Goal: Entertainment & Leisure: Consume media (video, audio)

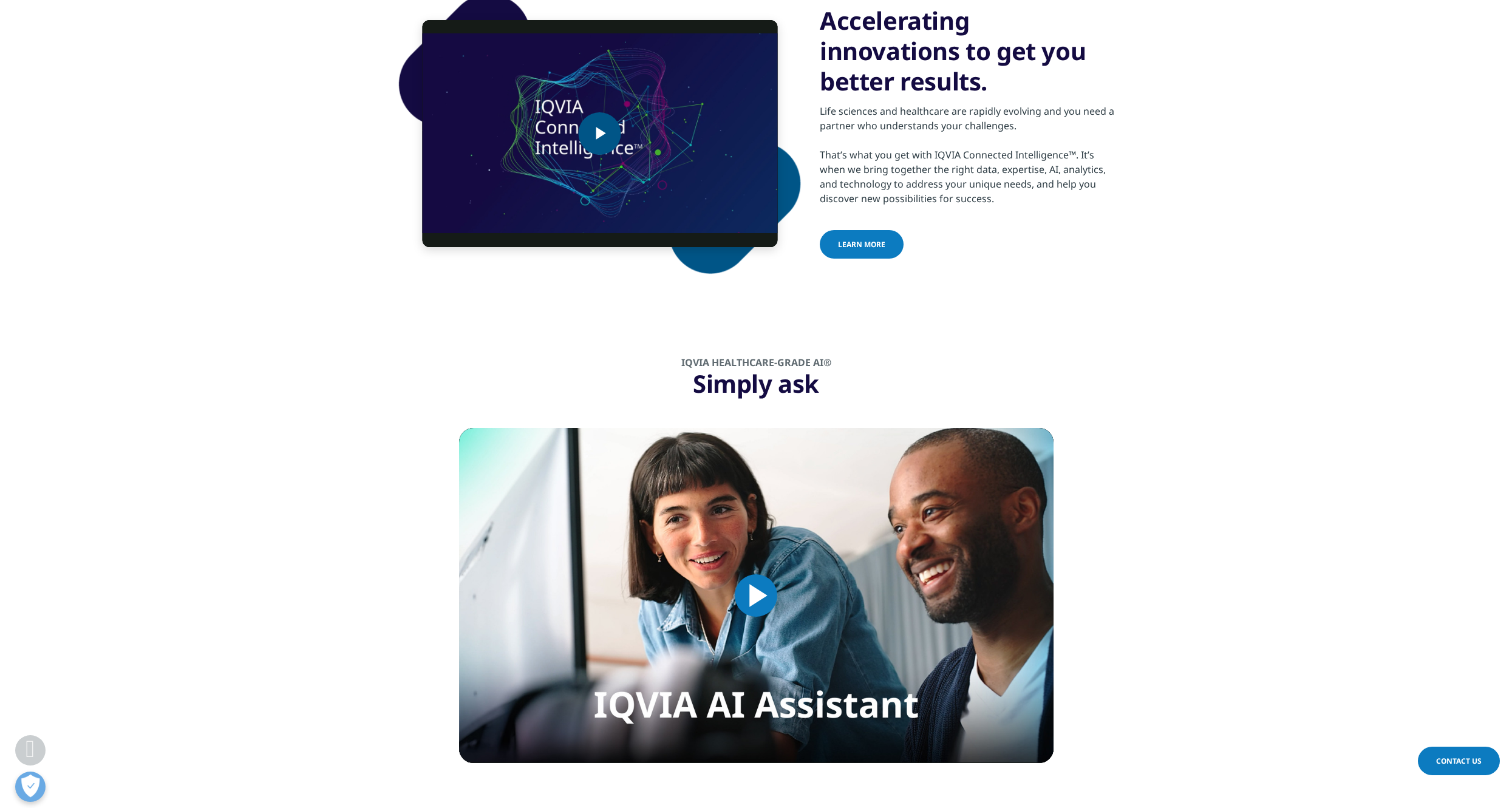
scroll to position [517, 0]
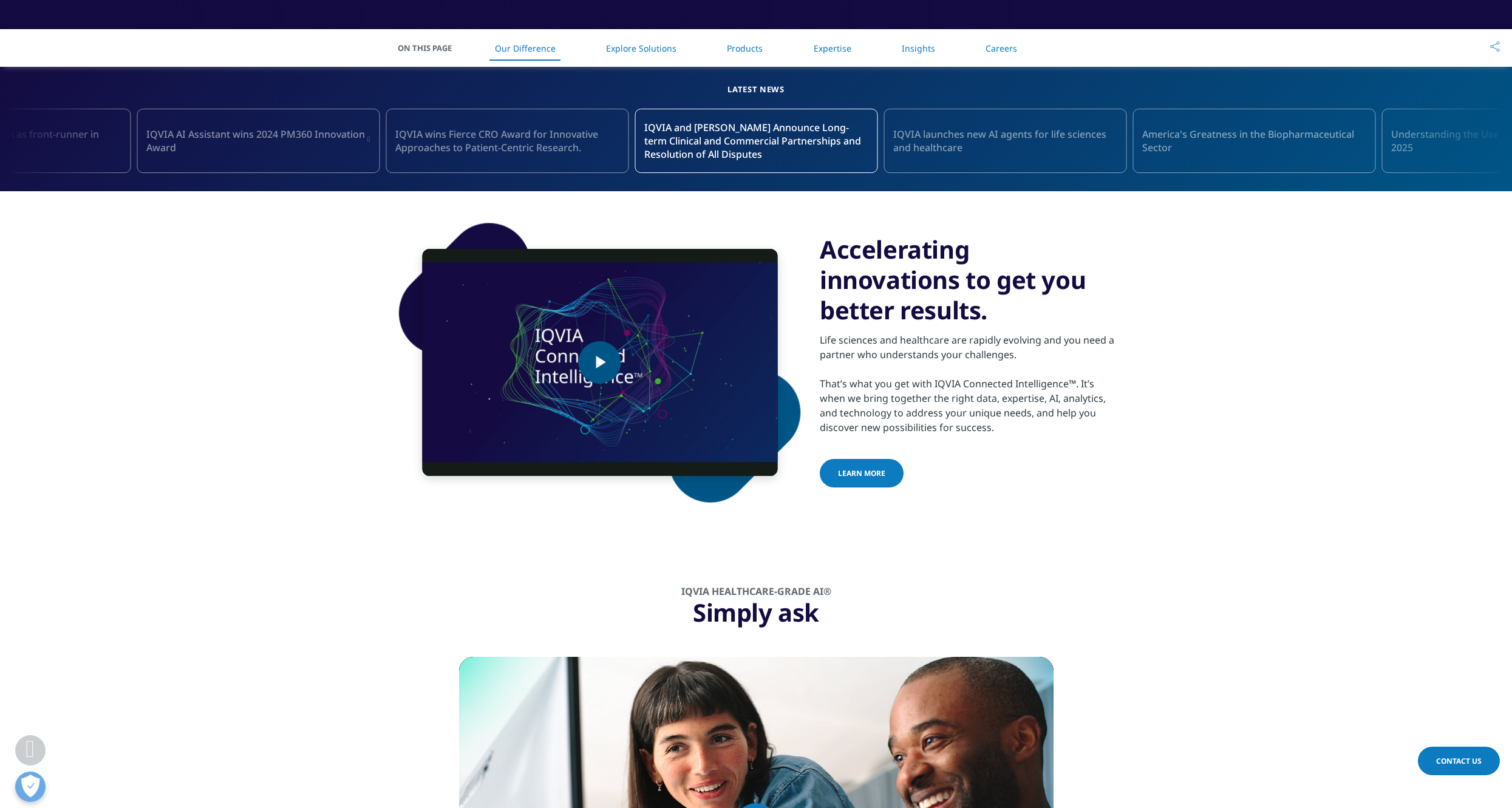
click at [601, 324] on img "Video Player" at bounding box center [599, 362] width 355 height 227
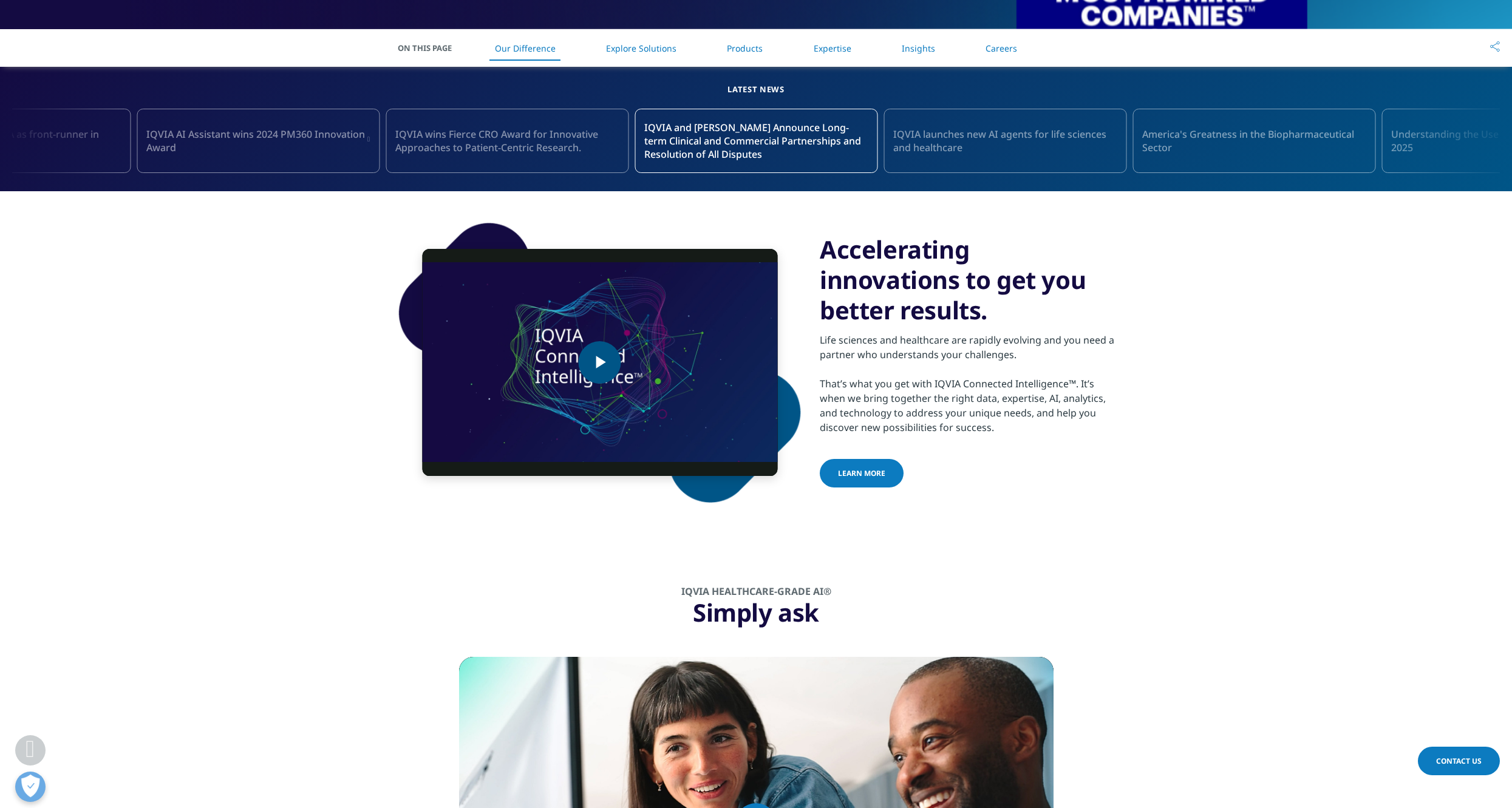
click at [600, 370] on video-js "Video Player is loading. Play Video Play Skip Backward Skip Forward Mute Curren…" at bounding box center [599, 362] width 355 height 227
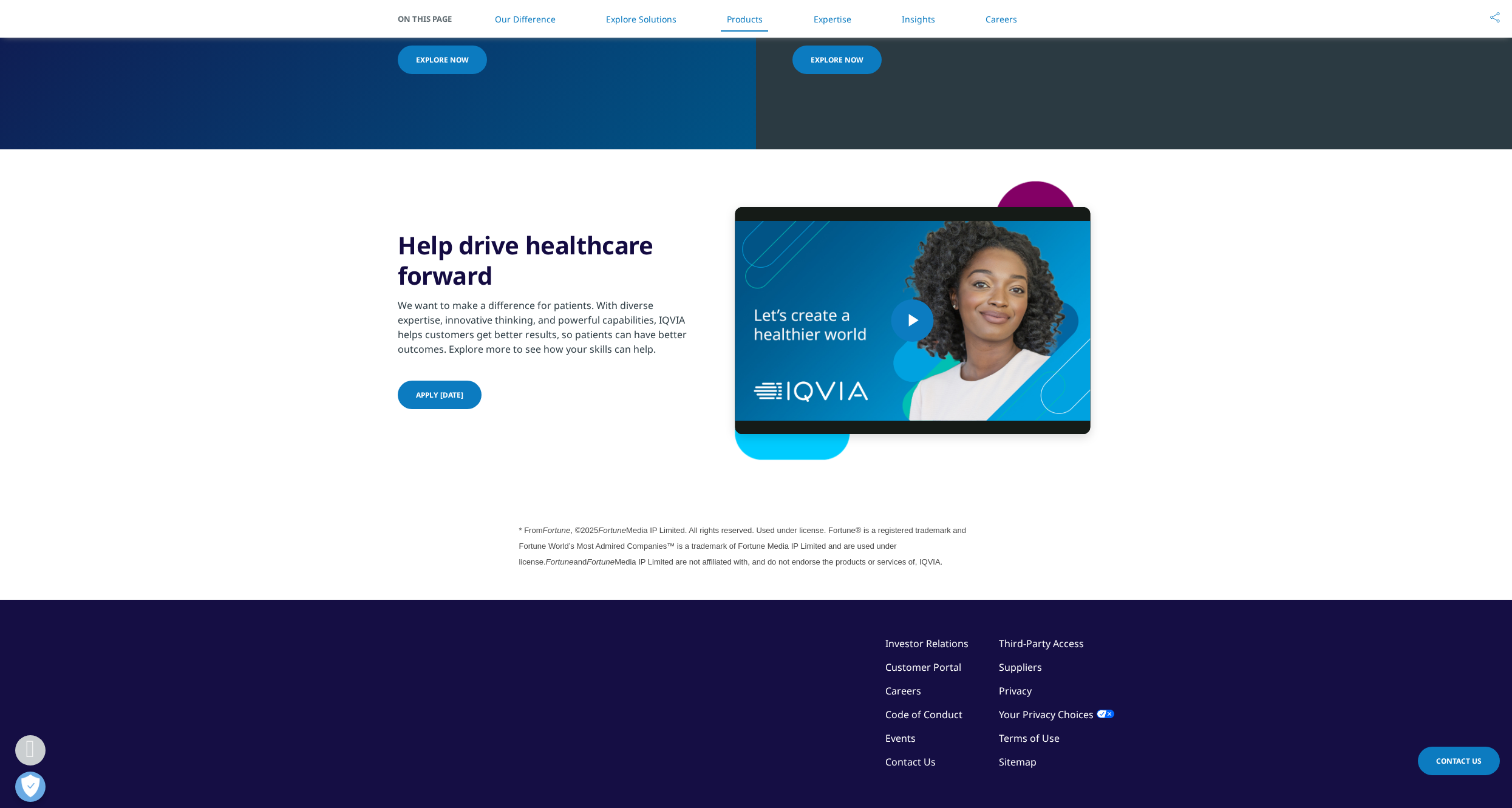
scroll to position [1256, 0]
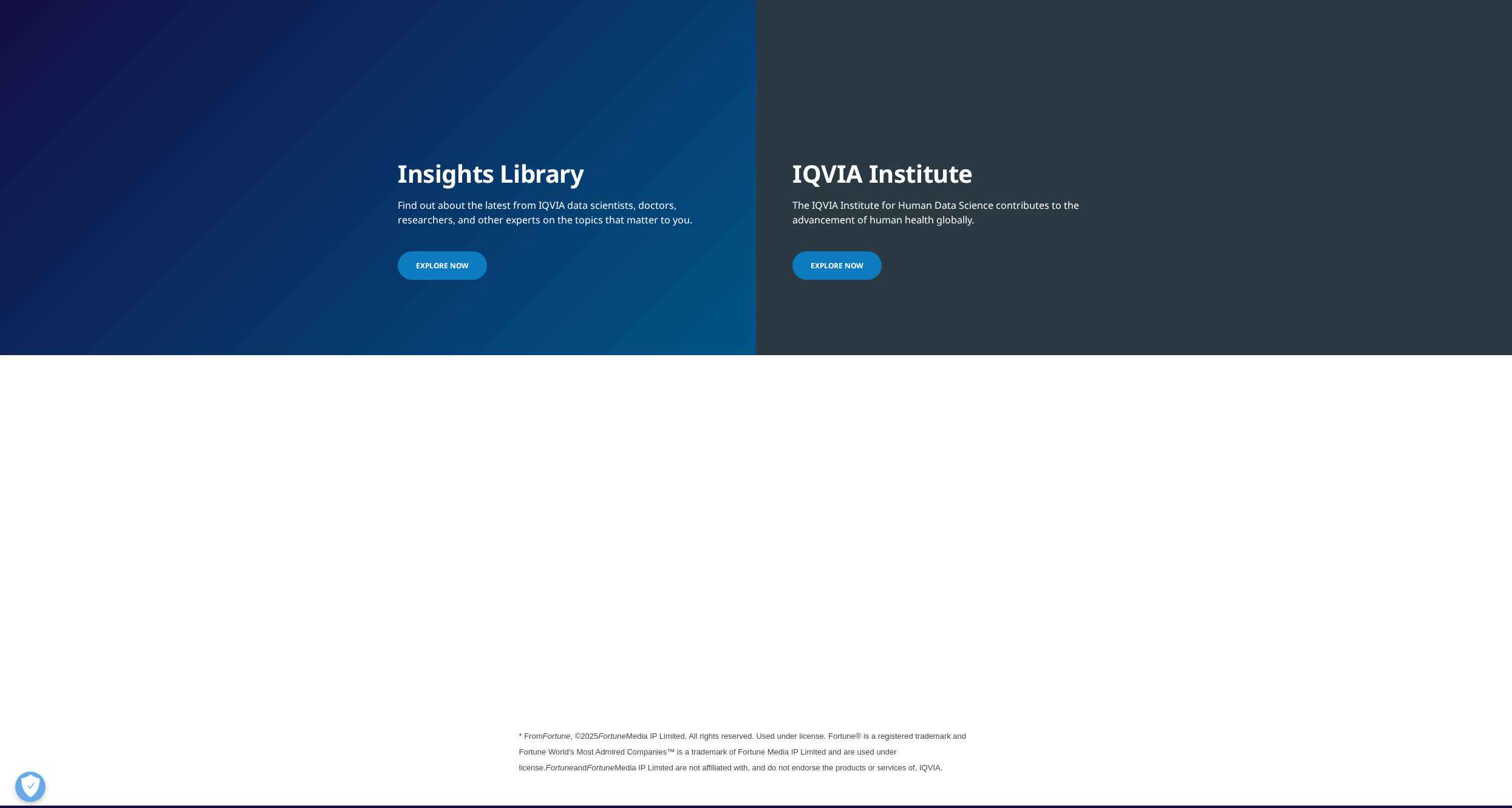
scroll to position [0, 0]
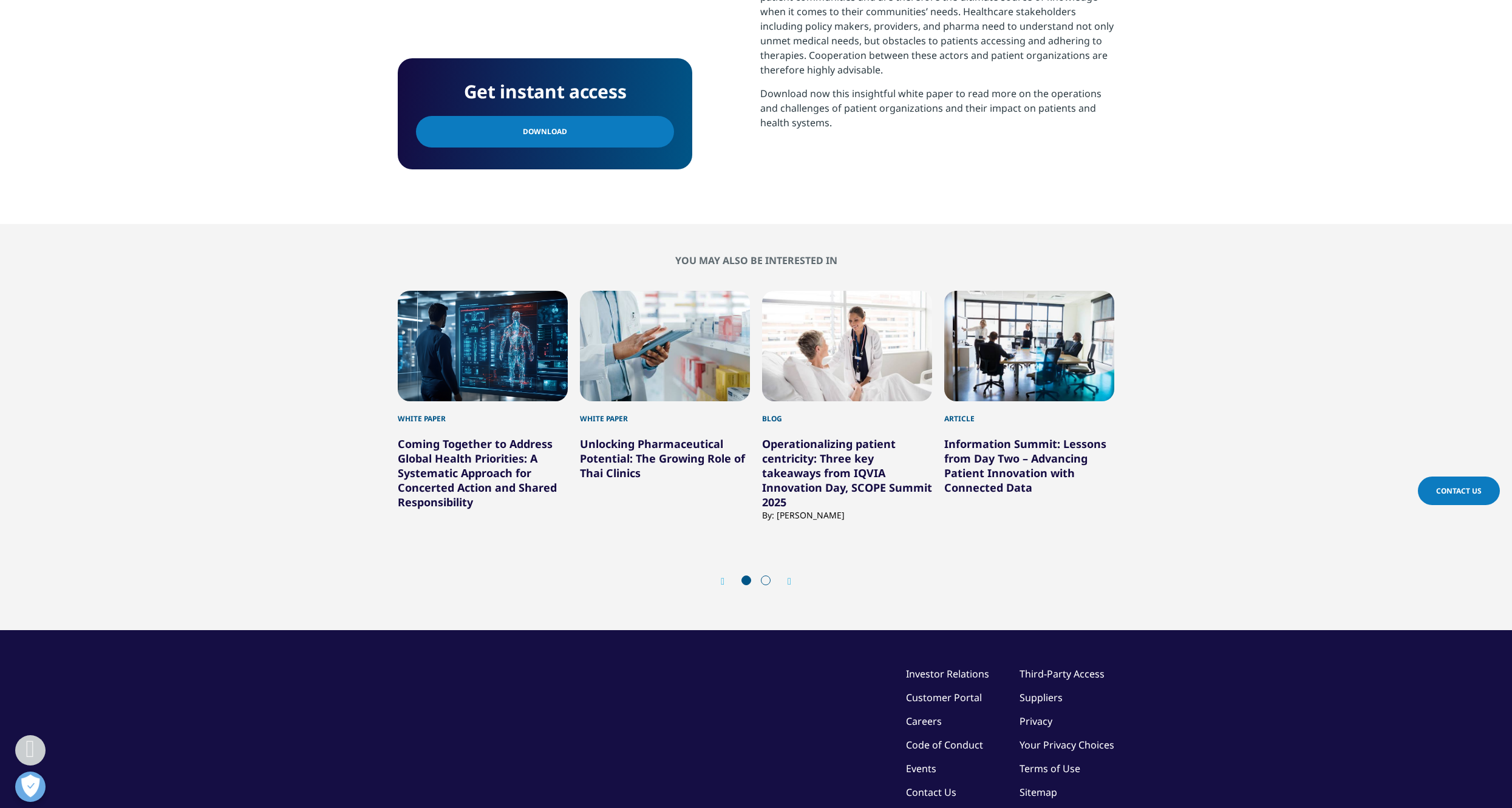
scroll to position [853, 0]
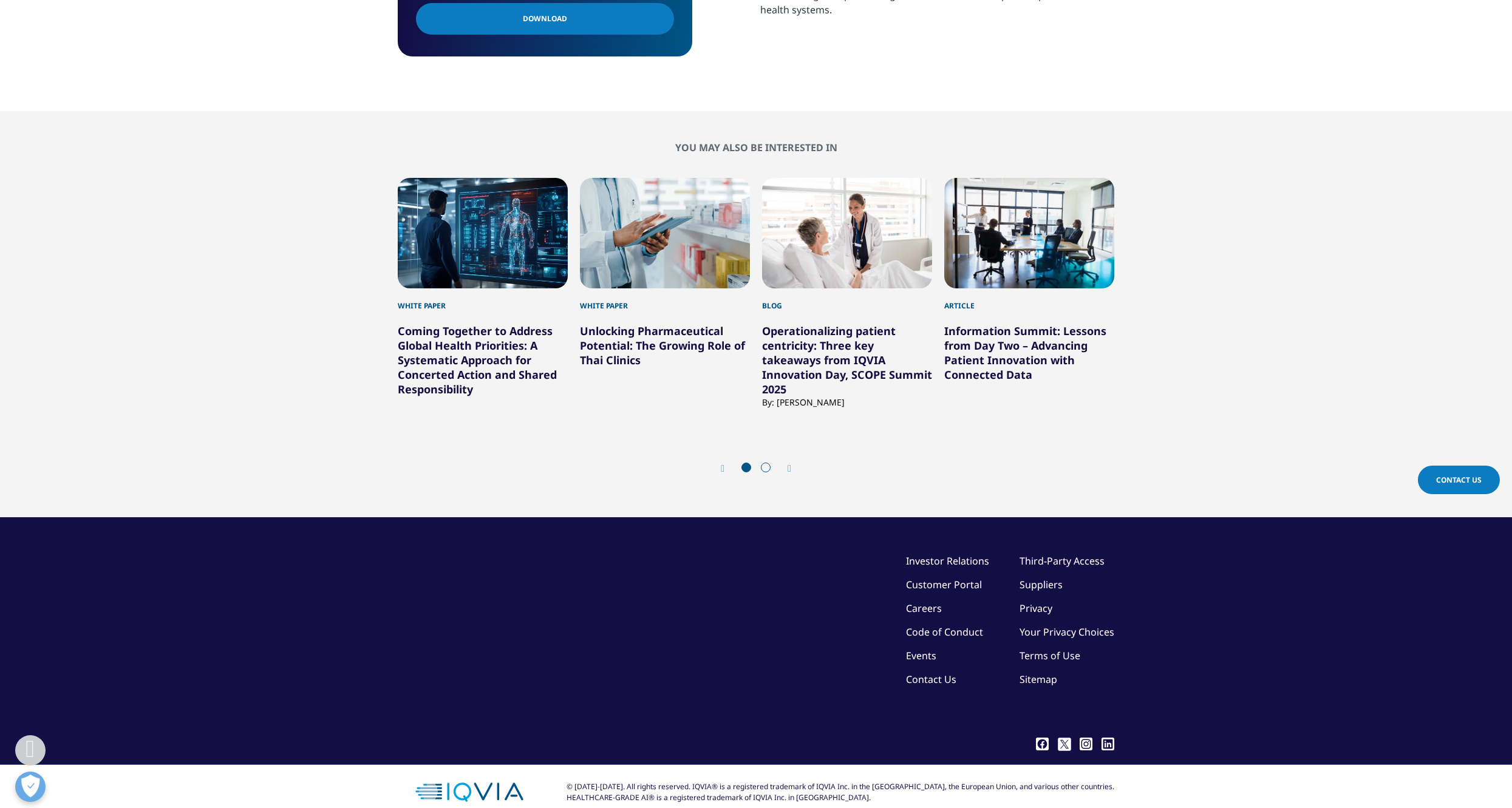
click at [768, 462] on span at bounding box center [766, 467] width 10 height 10
click at [765, 462] on span at bounding box center [766, 467] width 10 height 10
click at [787, 462] on div "Next" at bounding box center [783, 468] width 16 height 12
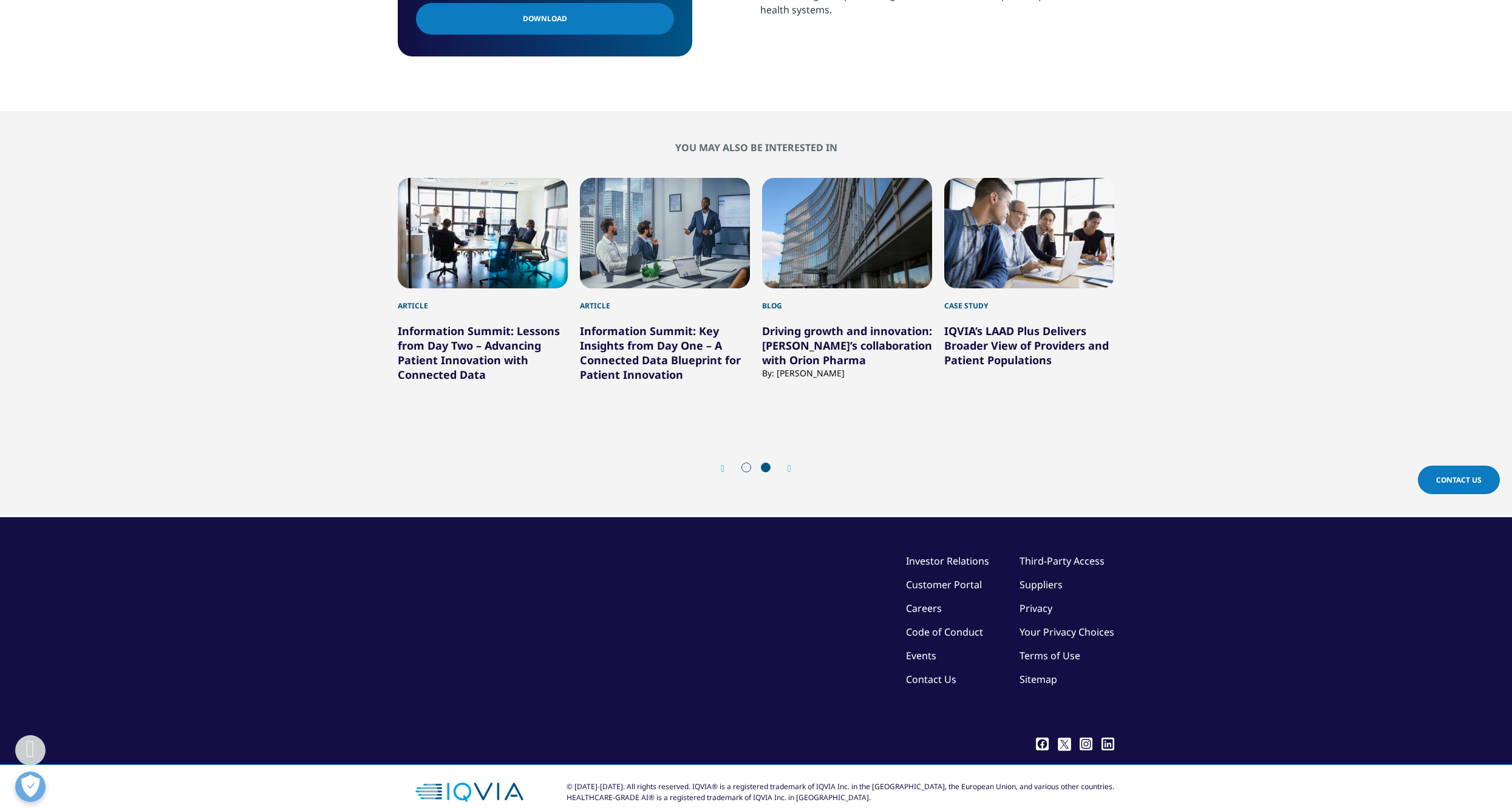
click at [722, 463] on icon "Previous slide" at bounding box center [723, 468] width 4 height 10
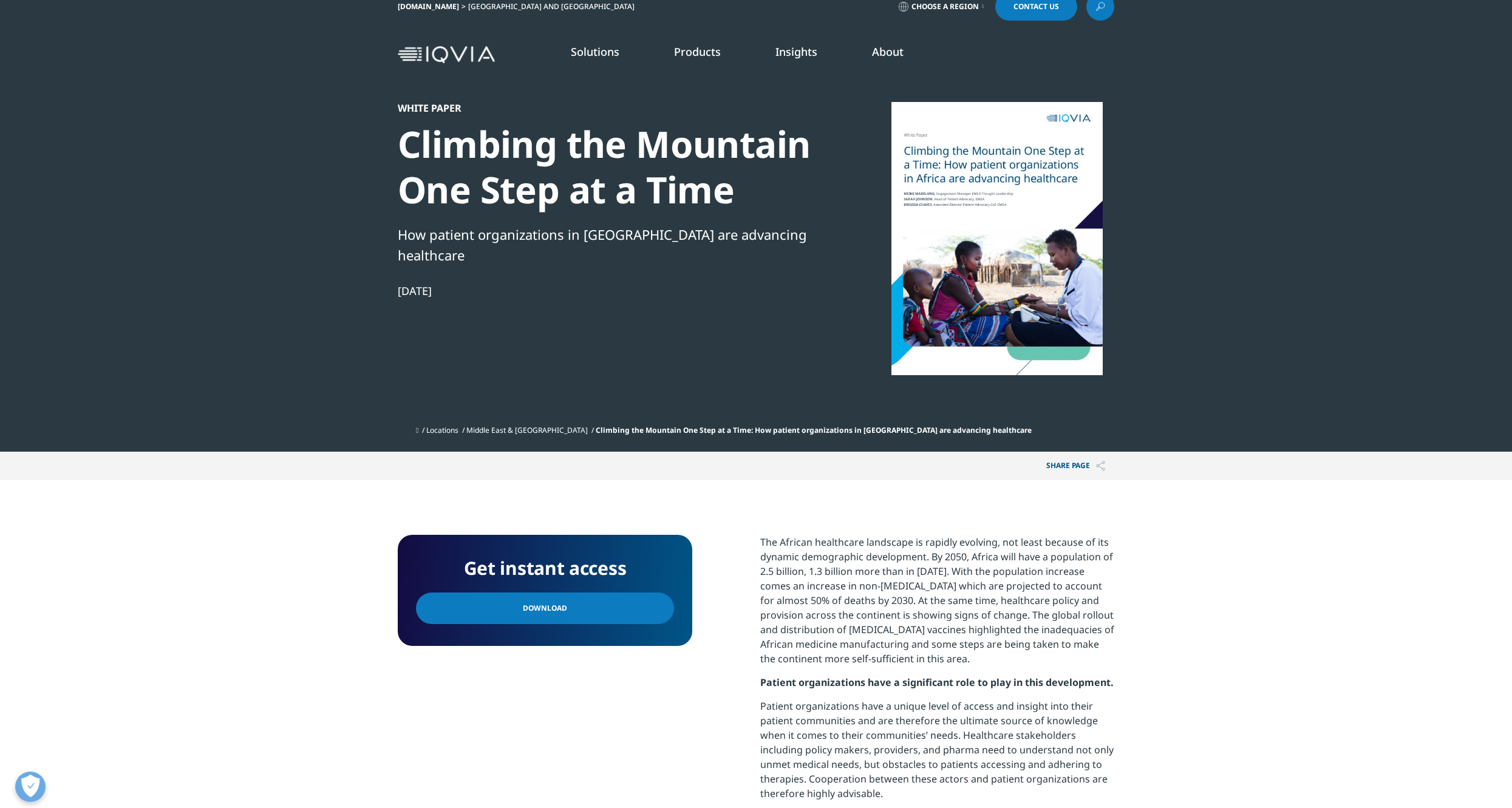
scroll to position [0, 0]
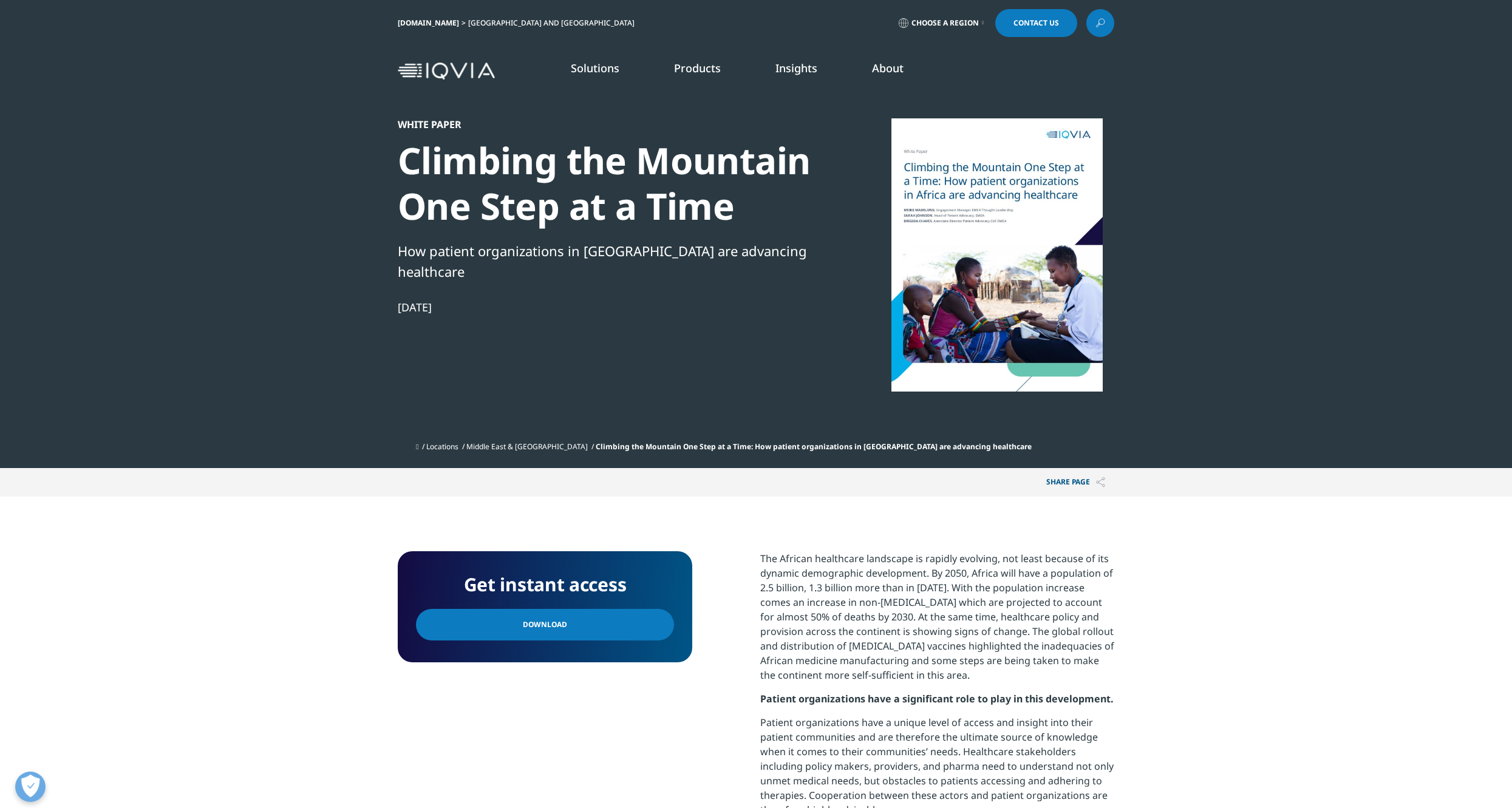
scroll to position [358, 716]
